Goal: Information Seeking & Learning: Learn about a topic

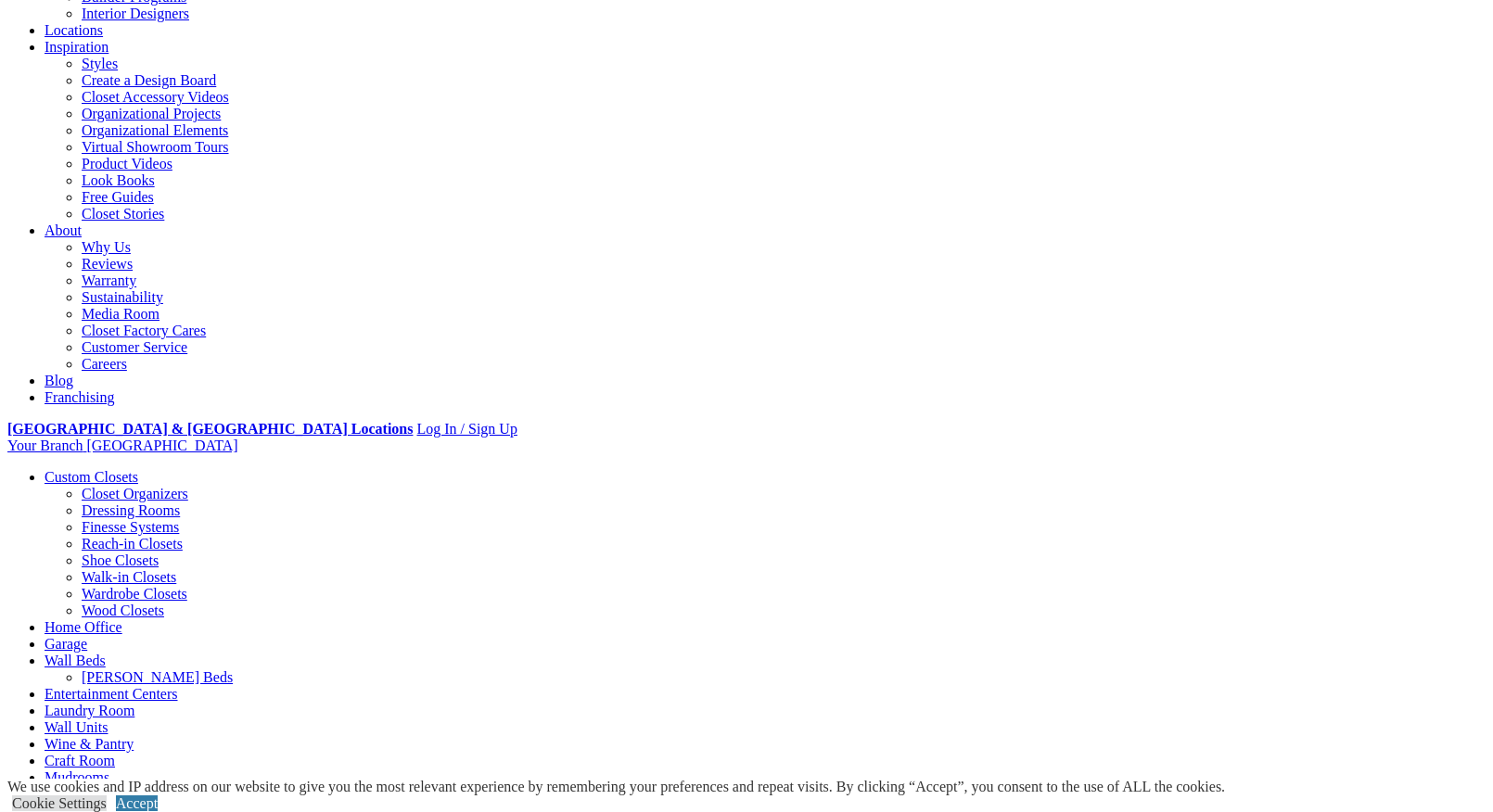
scroll to position [305, 0]
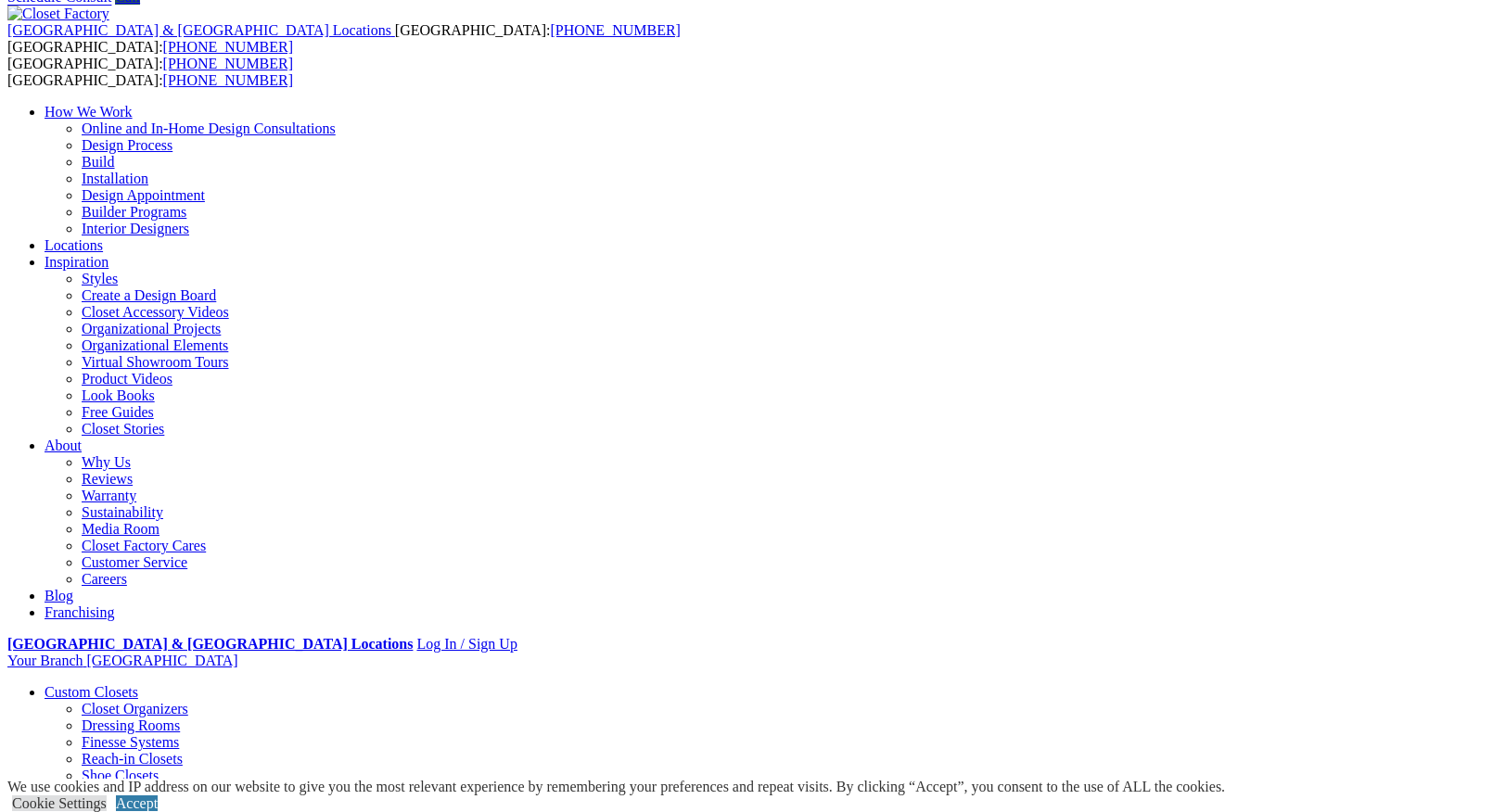
scroll to position [78, 0]
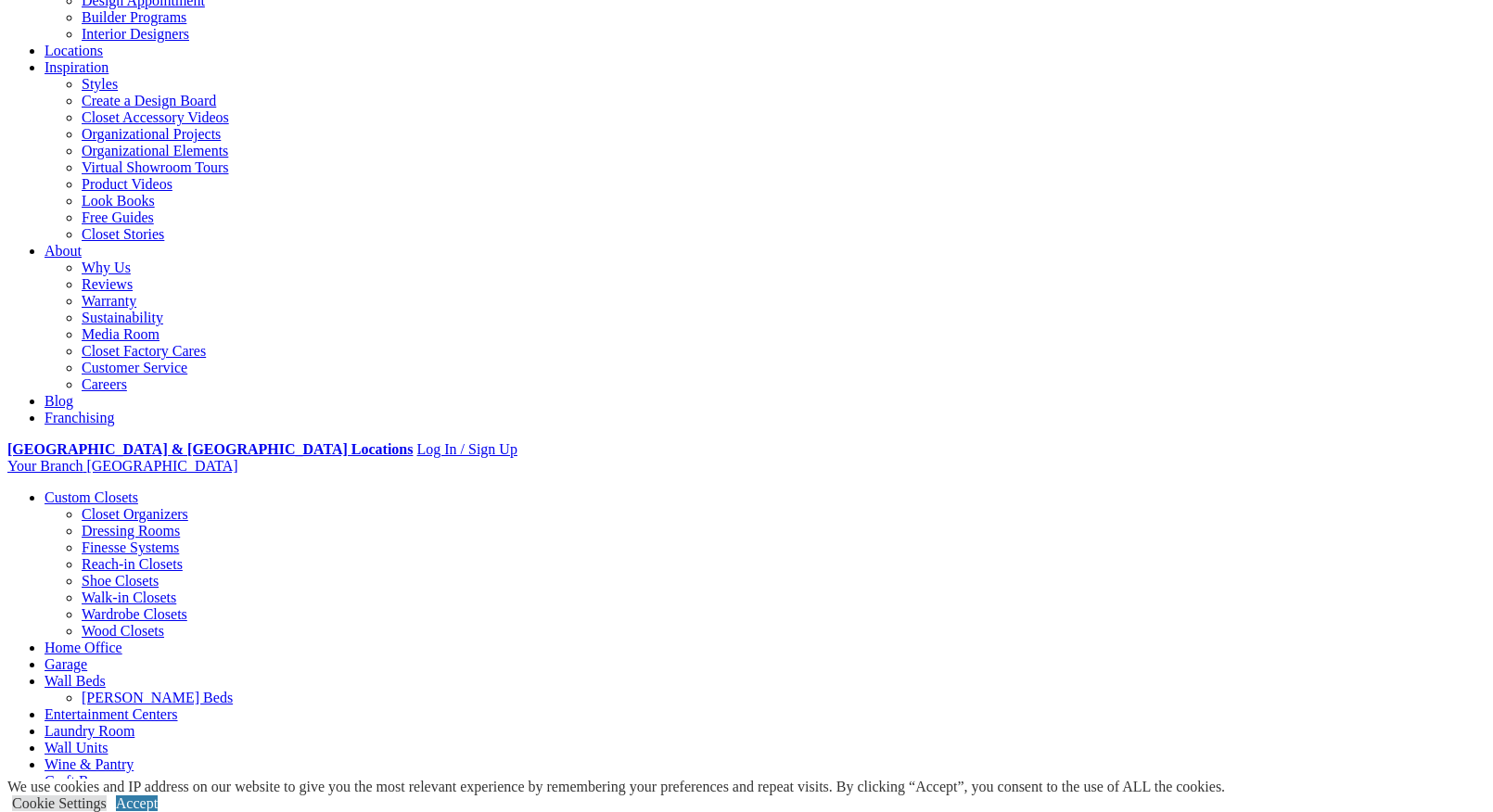
scroll to position [276, 0]
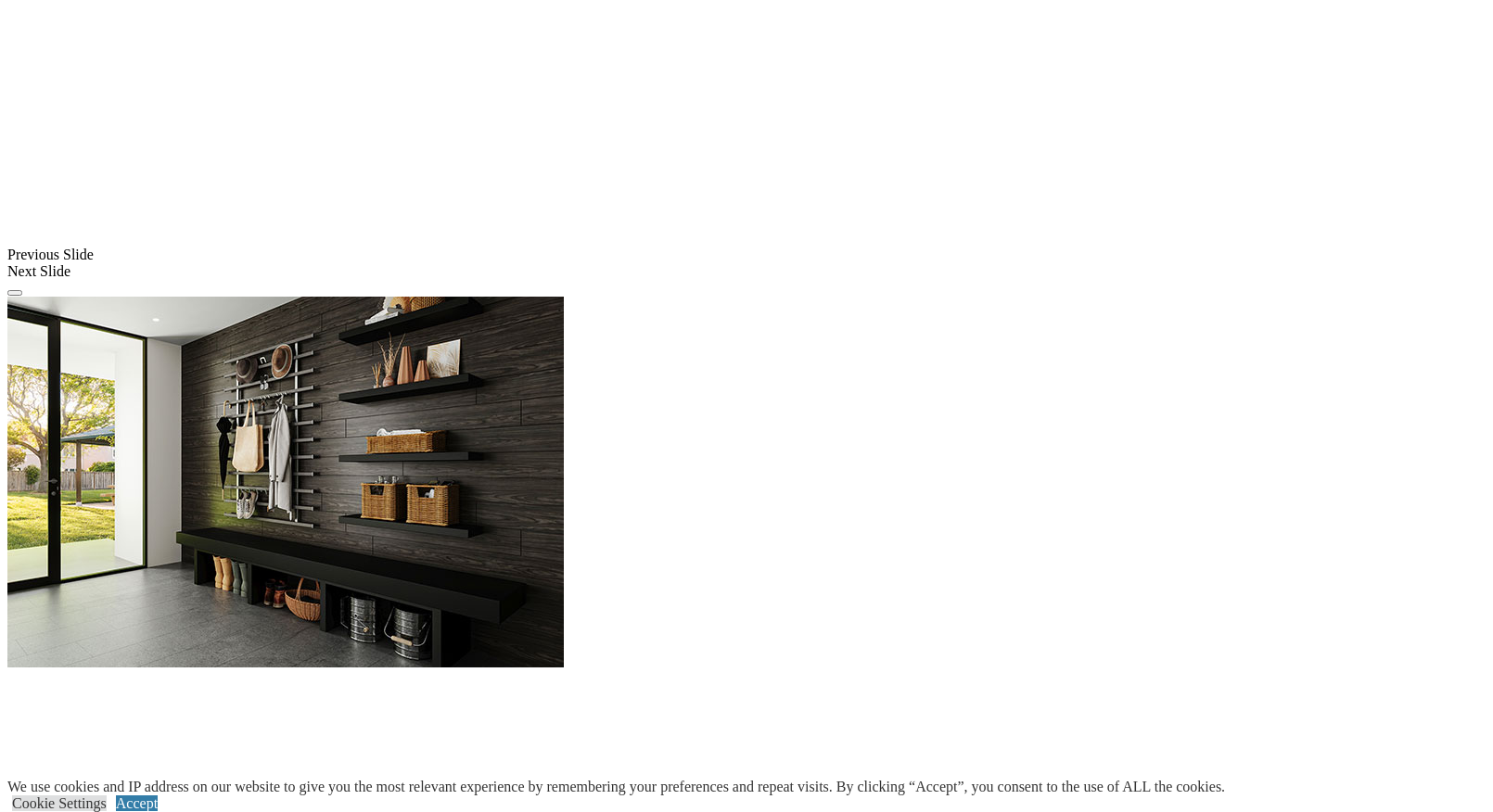
scroll to position [1513, 0]
